Goal: Task Accomplishment & Management: Manage account settings

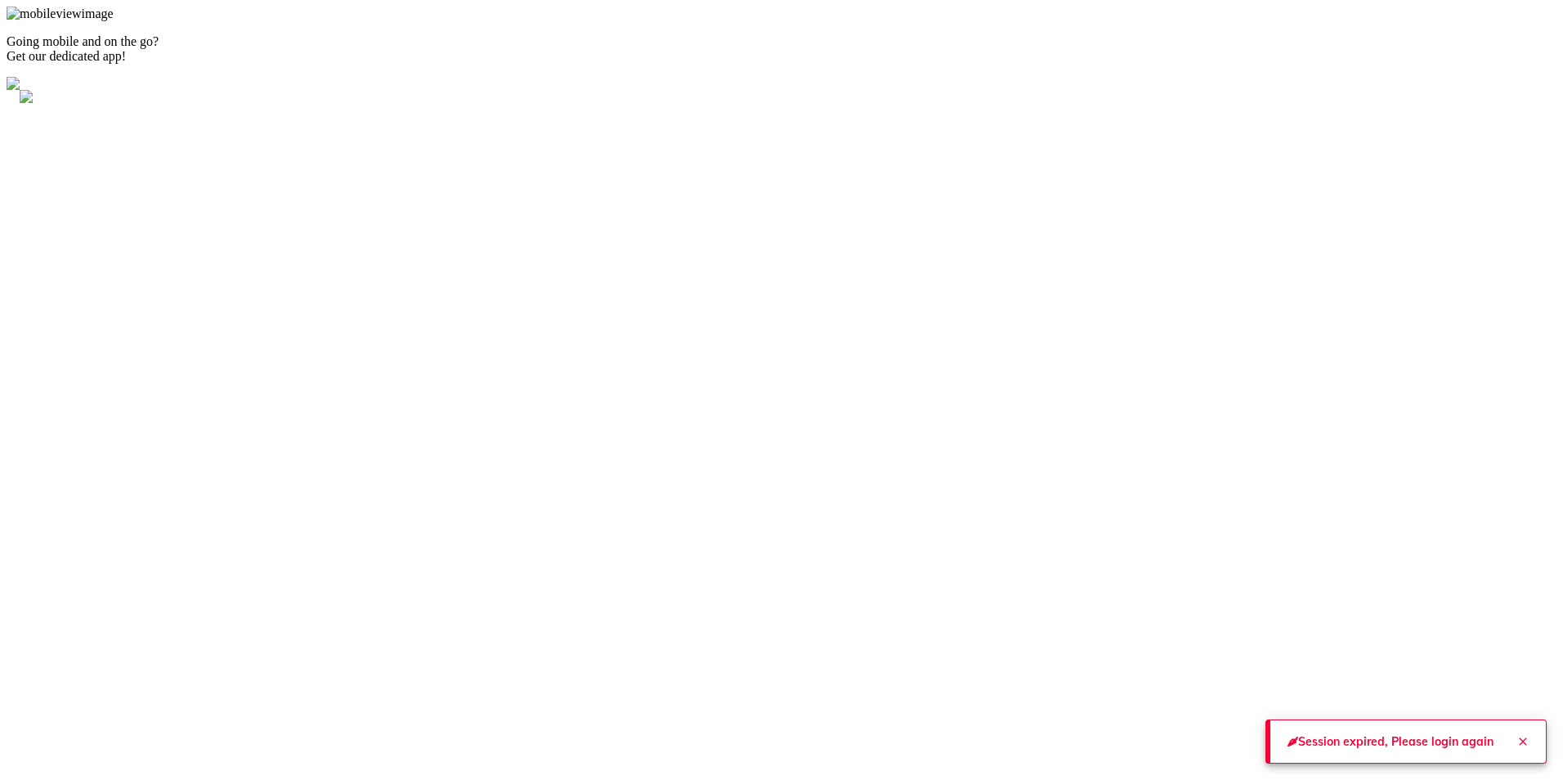
type input "[PERSON_NAME][EMAIL_ADDRESS][PERSON_NAME][DOMAIN_NAME]"
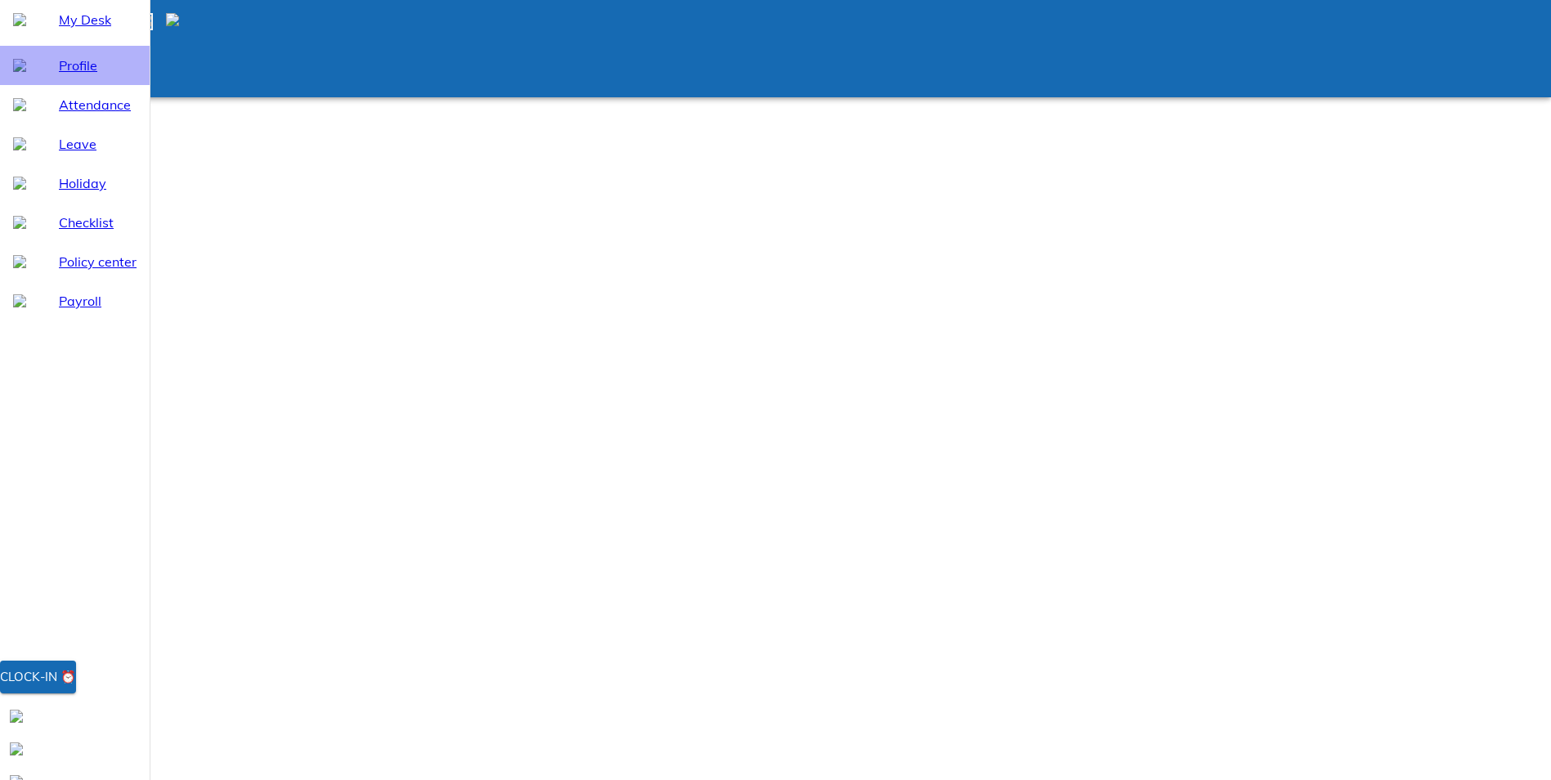
click at [69, 75] on span "Profile" at bounding box center [98, 66] width 78 height 20
click at [80, 311] on span "Payroll" at bounding box center [98, 301] width 78 height 20
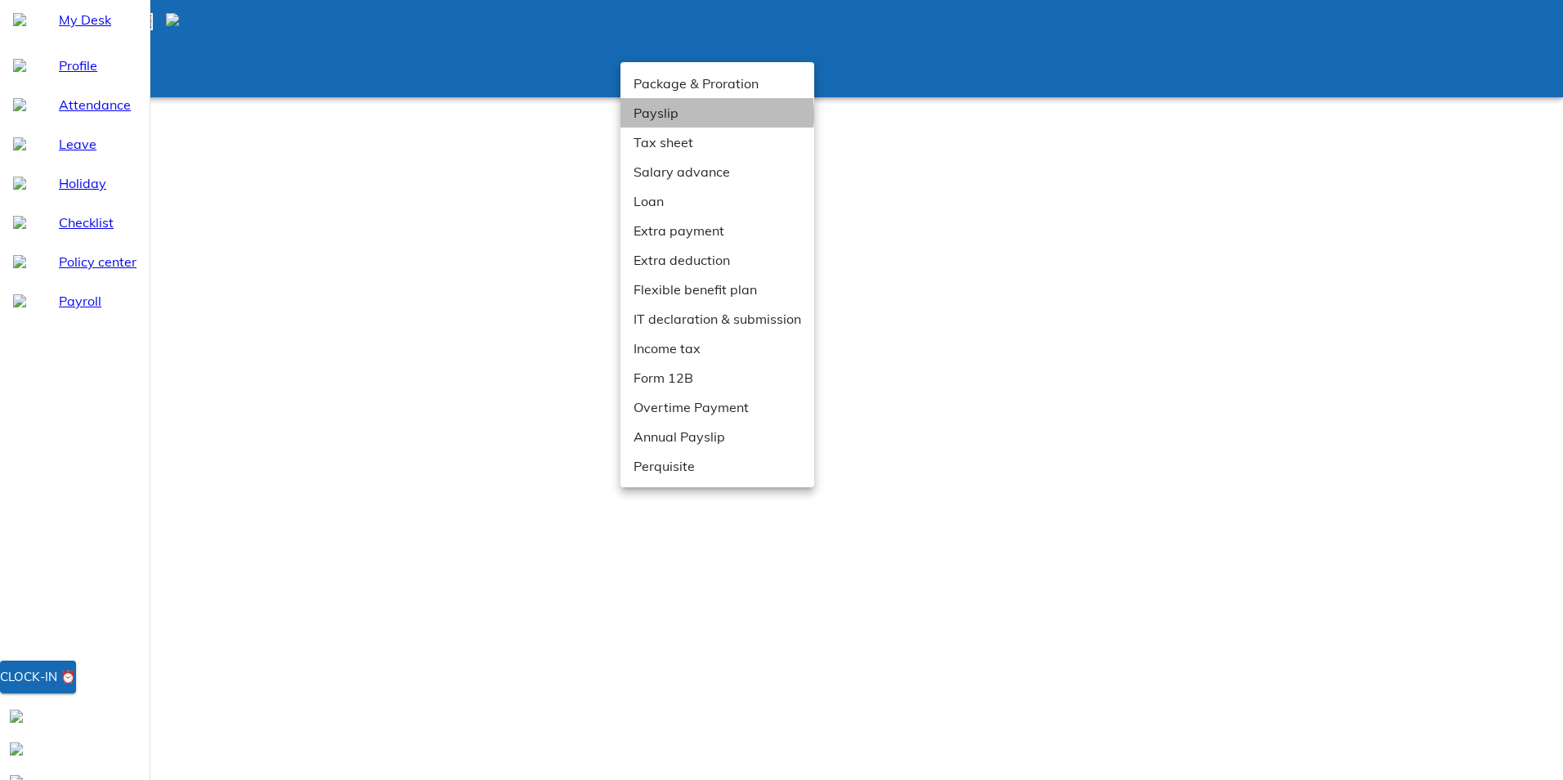
click at [676, 114] on li "Payslip" at bounding box center [717, 112] width 194 height 29
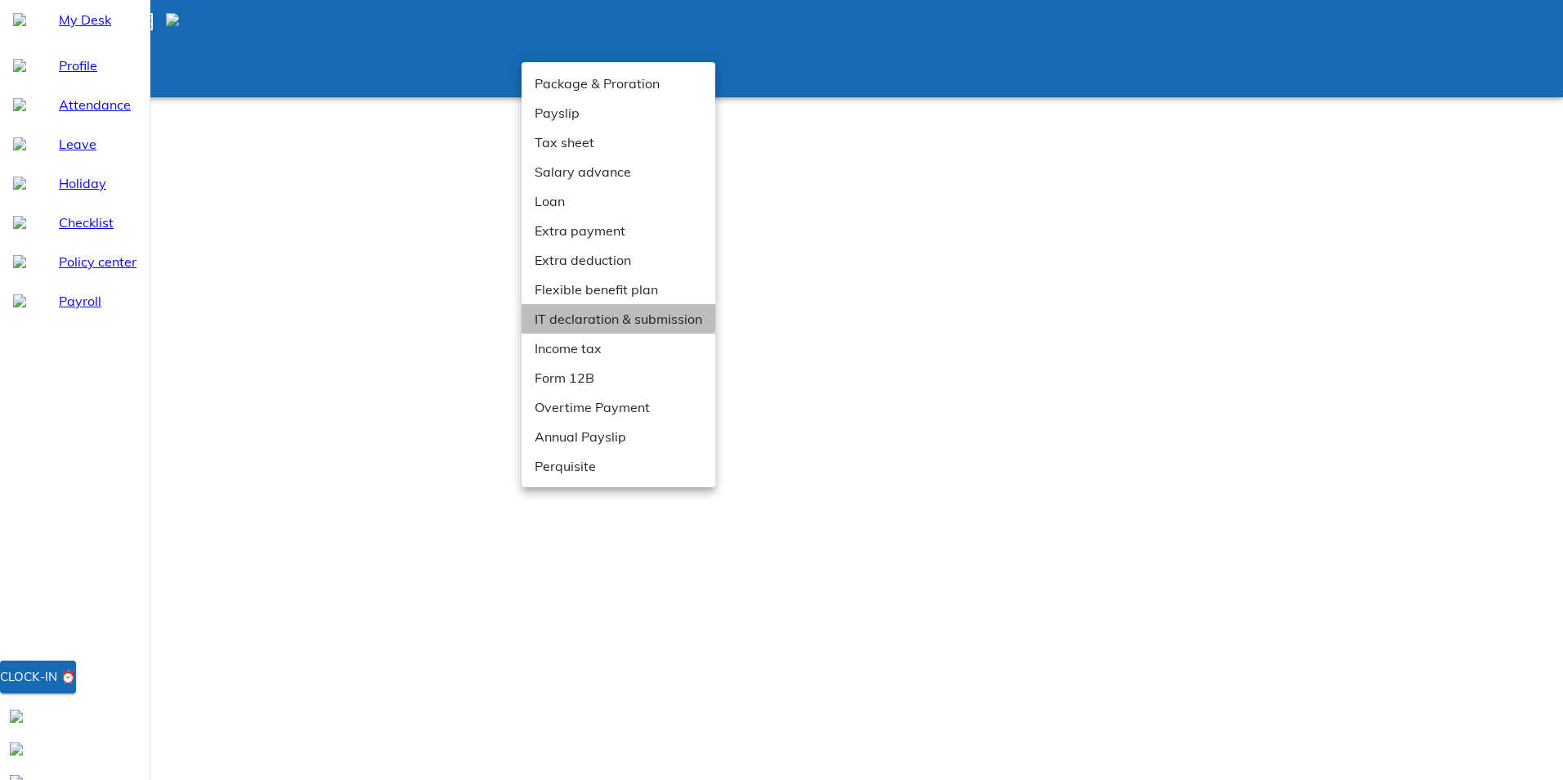
click at [602, 311] on li "IT declaration & submission" at bounding box center [619, 318] width 194 height 29
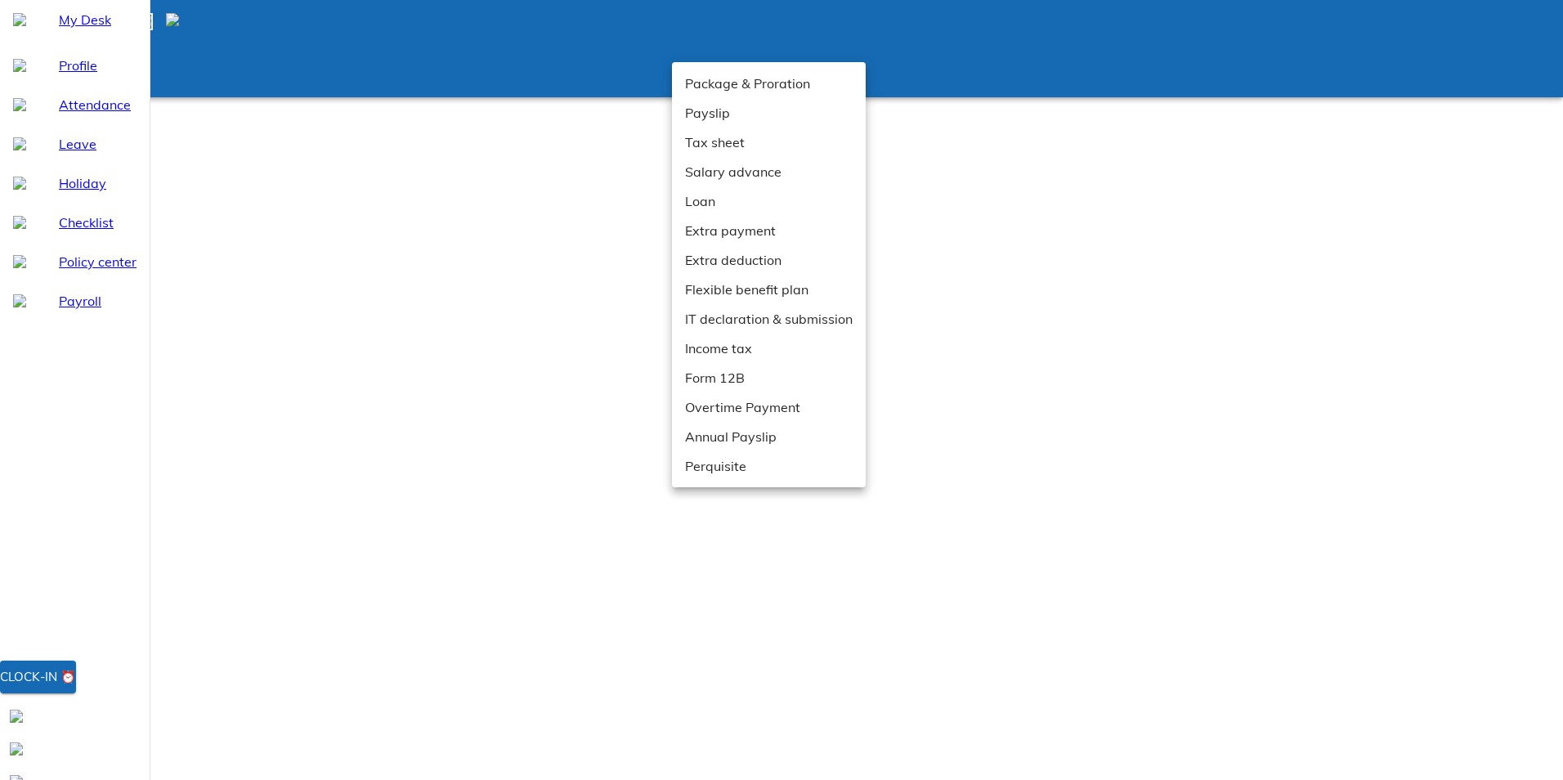
click at [983, 144] on div at bounding box center [781, 390] width 1563 height 780
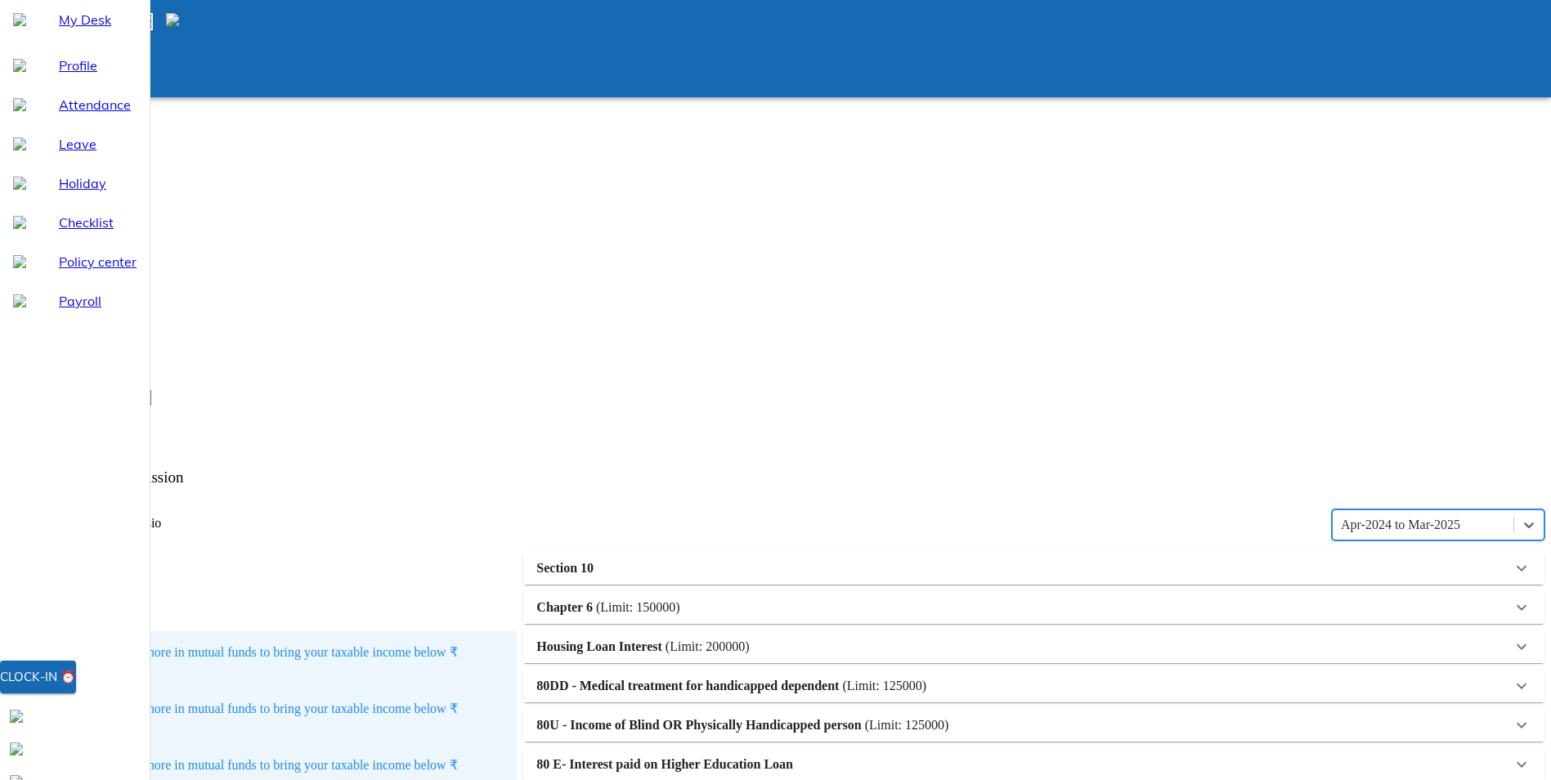
scroll to position [404, 0]
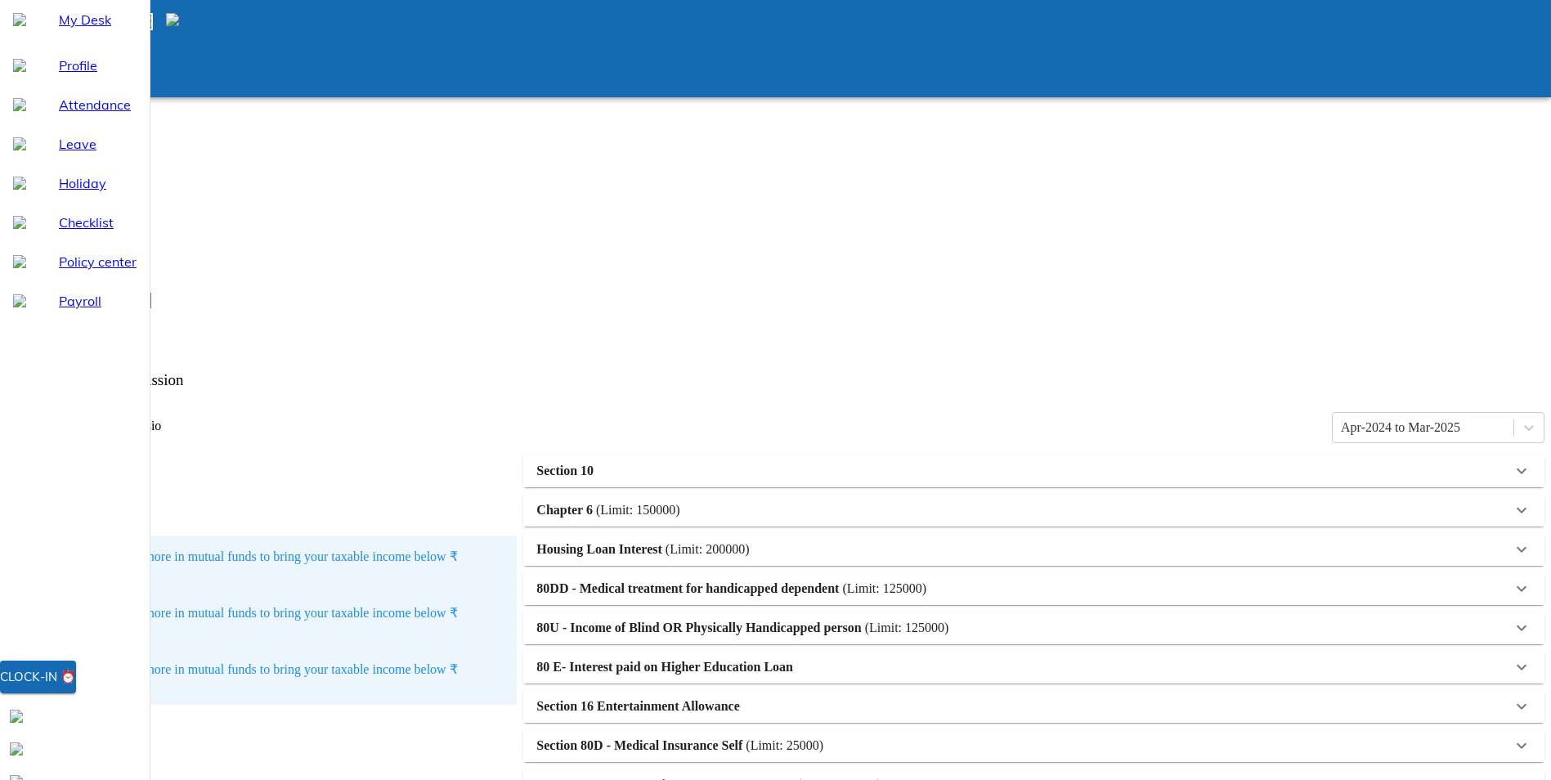
scroll to position [495, 0]
